Goal: Navigation & Orientation: Go to known website

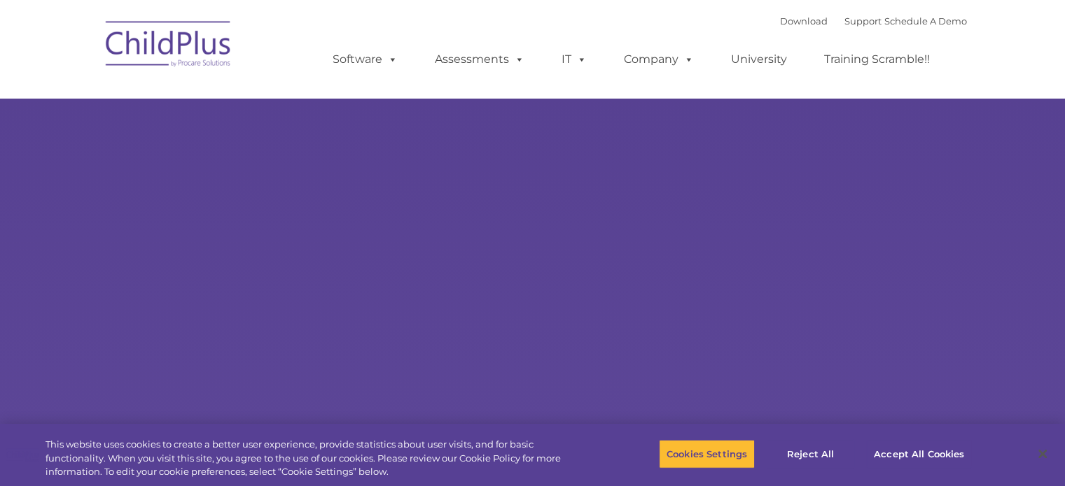
select select "MEDIUM"
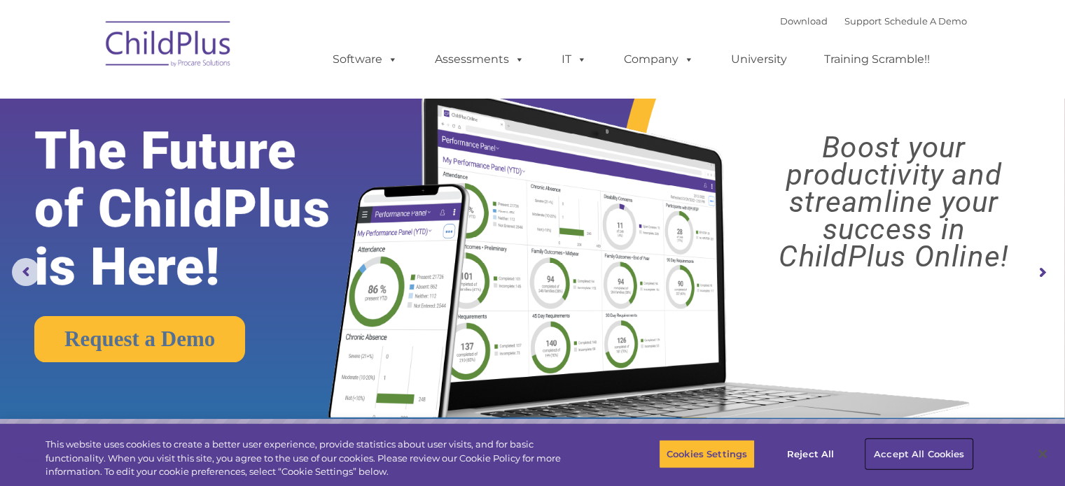
click at [895, 453] on button "Accept All Cookies" at bounding box center [919, 454] width 106 height 29
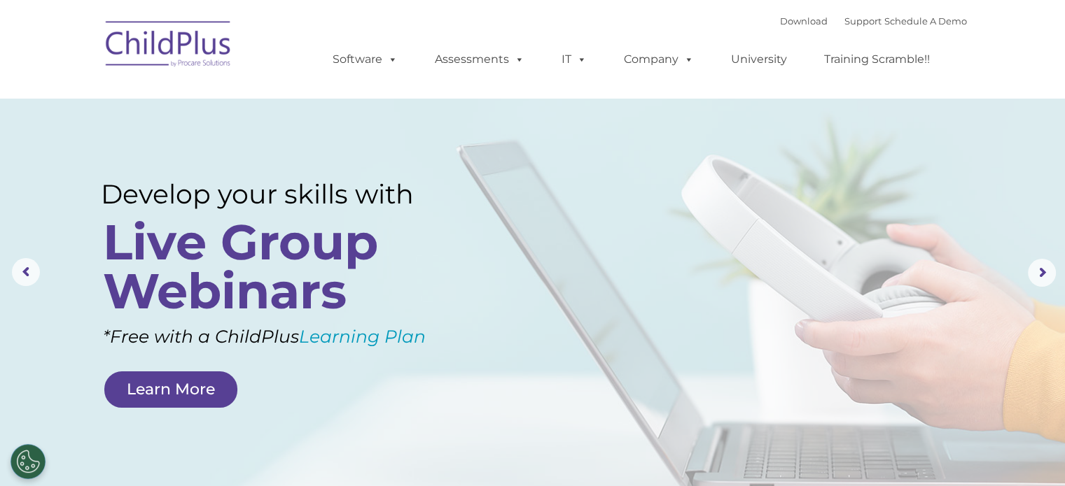
click at [154, 47] on img at bounding box center [169, 46] width 140 height 70
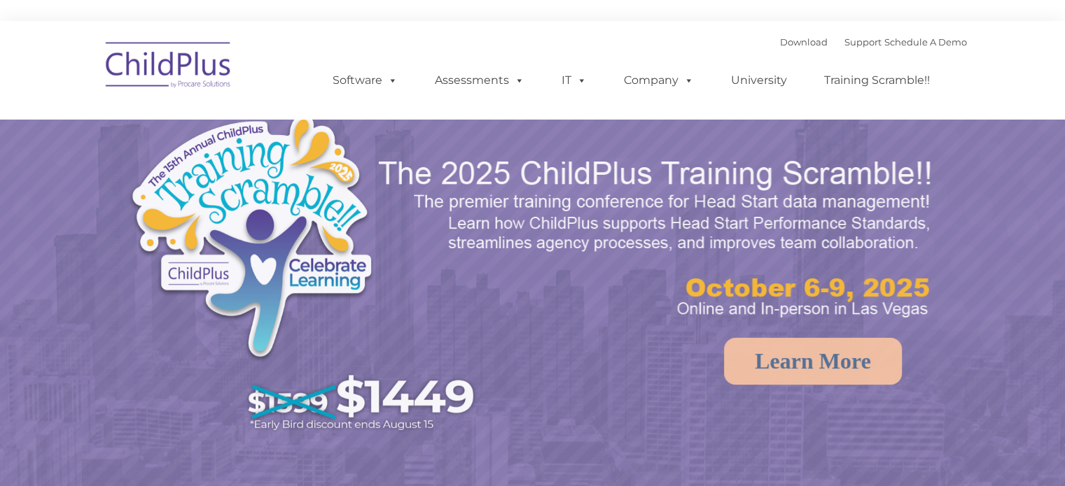
select select "MEDIUM"
